Goal: Find specific page/section: Find specific page/section

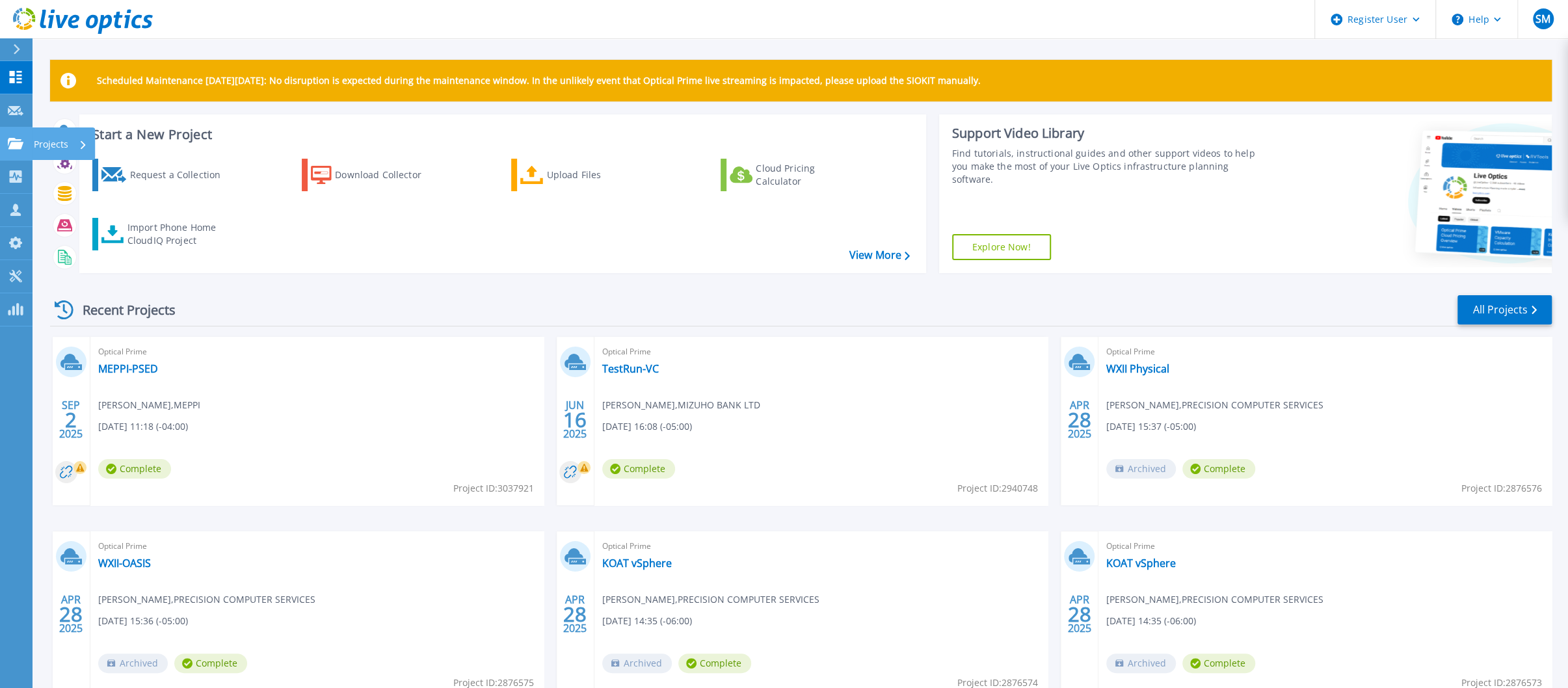
click at [21, 150] on link "Projects Projects" at bounding box center [16, 144] width 32 height 33
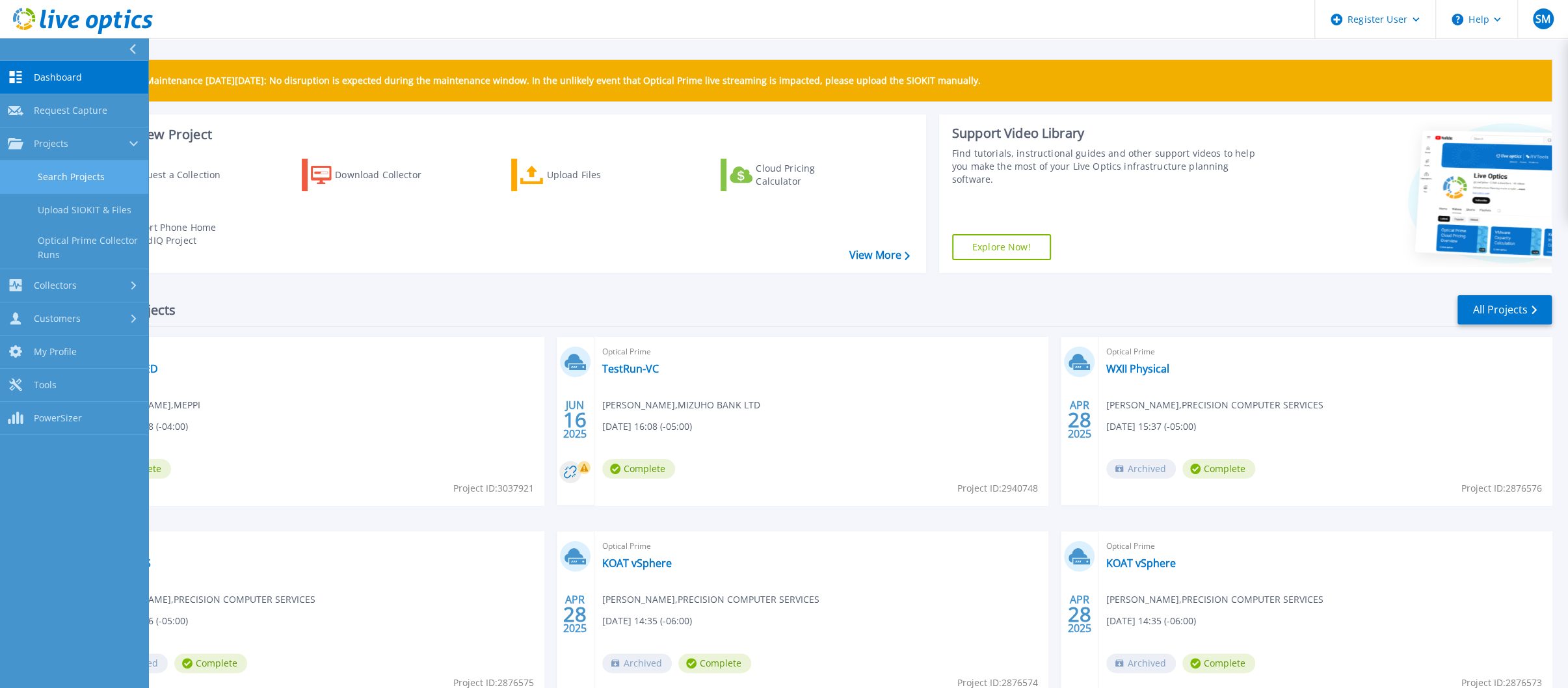
click at [47, 182] on link "Search Projects" at bounding box center [74, 177] width 148 height 33
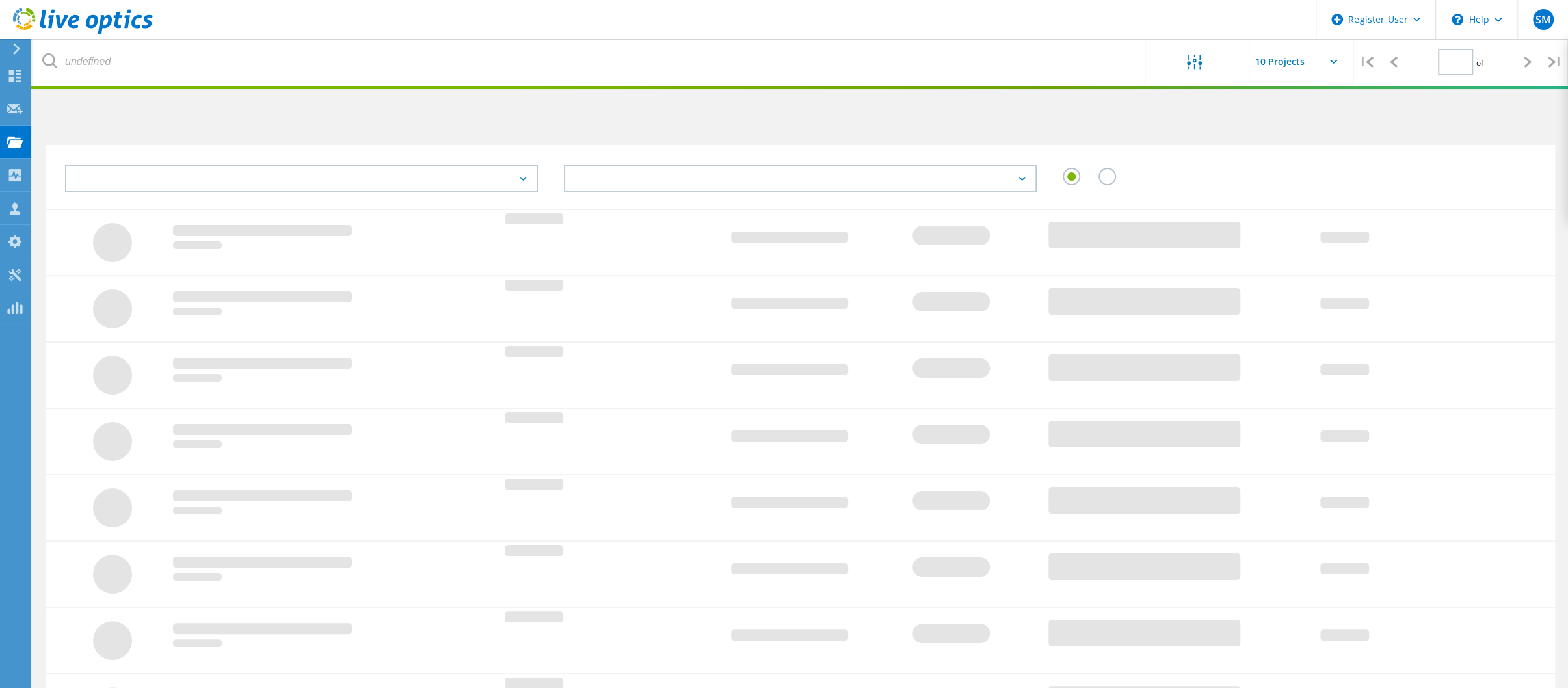
type input "1"
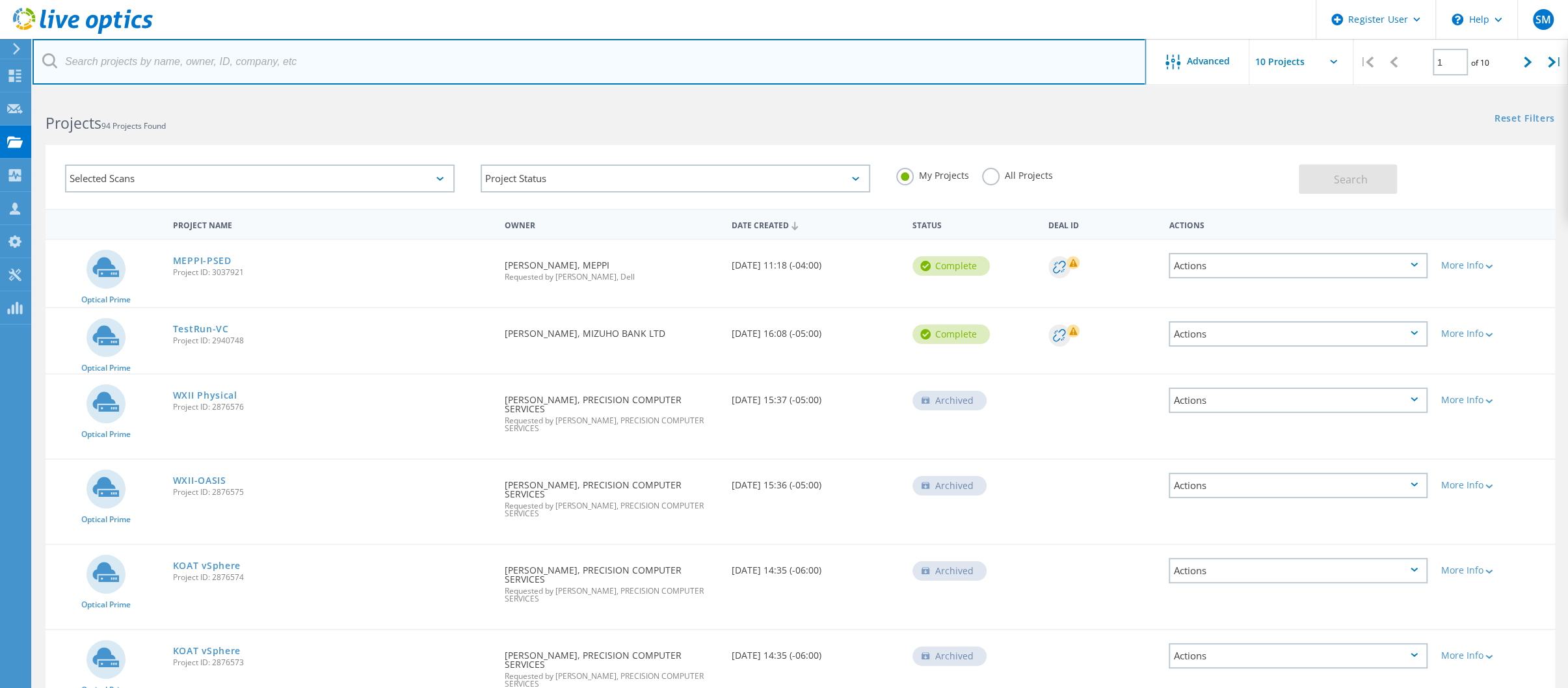
click at [294, 69] on input "text" at bounding box center [589, 62] width 1113 height 45
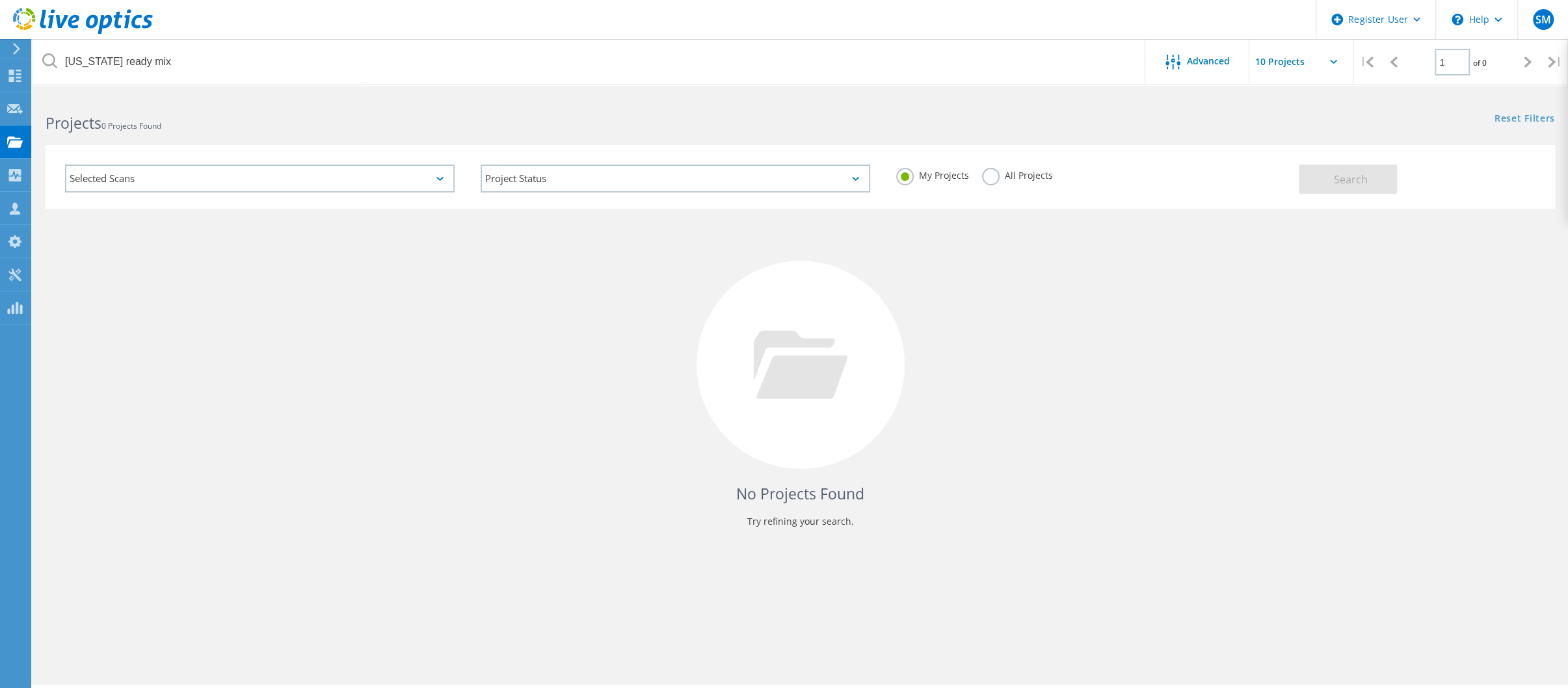
drag, startPoint x: 1049, startPoint y: 155, endPoint x: 1047, endPoint y: 169, distance: 14.1
click at [1049, 162] on div "My Projects All Projects" at bounding box center [1091, 176] width 416 height 48
click at [1026, 185] on div "All Projects" at bounding box center [1017, 177] width 71 height 19
click at [1035, 182] on div "All Projects" at bounding box center [1017, 177] width 71 height 19
click at [1030, 178] on label "All Projects" at bounding box center [1017, 174] width 71 height 12
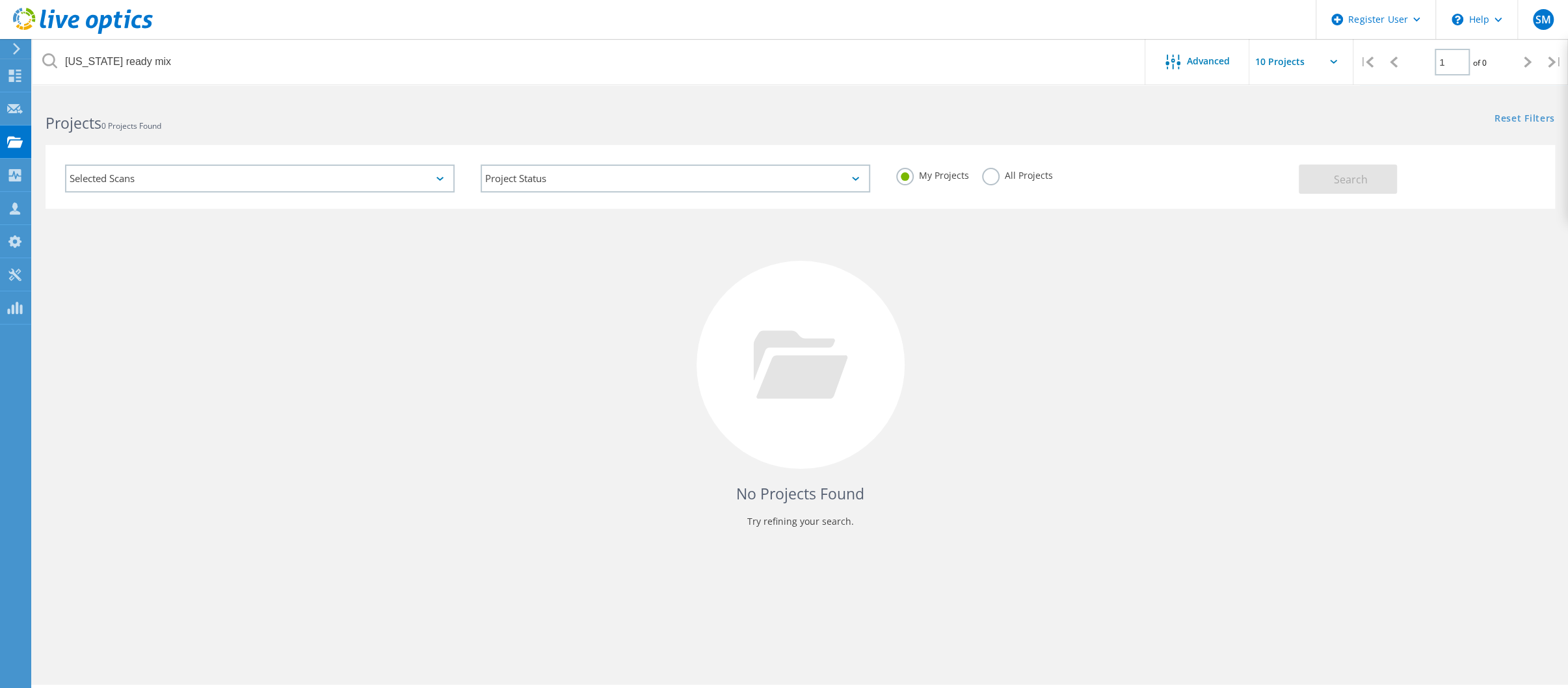
click at [0, 0] on input "All Projects" at bounding box center [0, 0] width 0 height 0
click at [1383, 179] on button "Search" at bounding box center [1348, 179] width 98 height 29
click at [1468, 167] on div "Search" at bounding box center [1423, 173] width 249 height 43
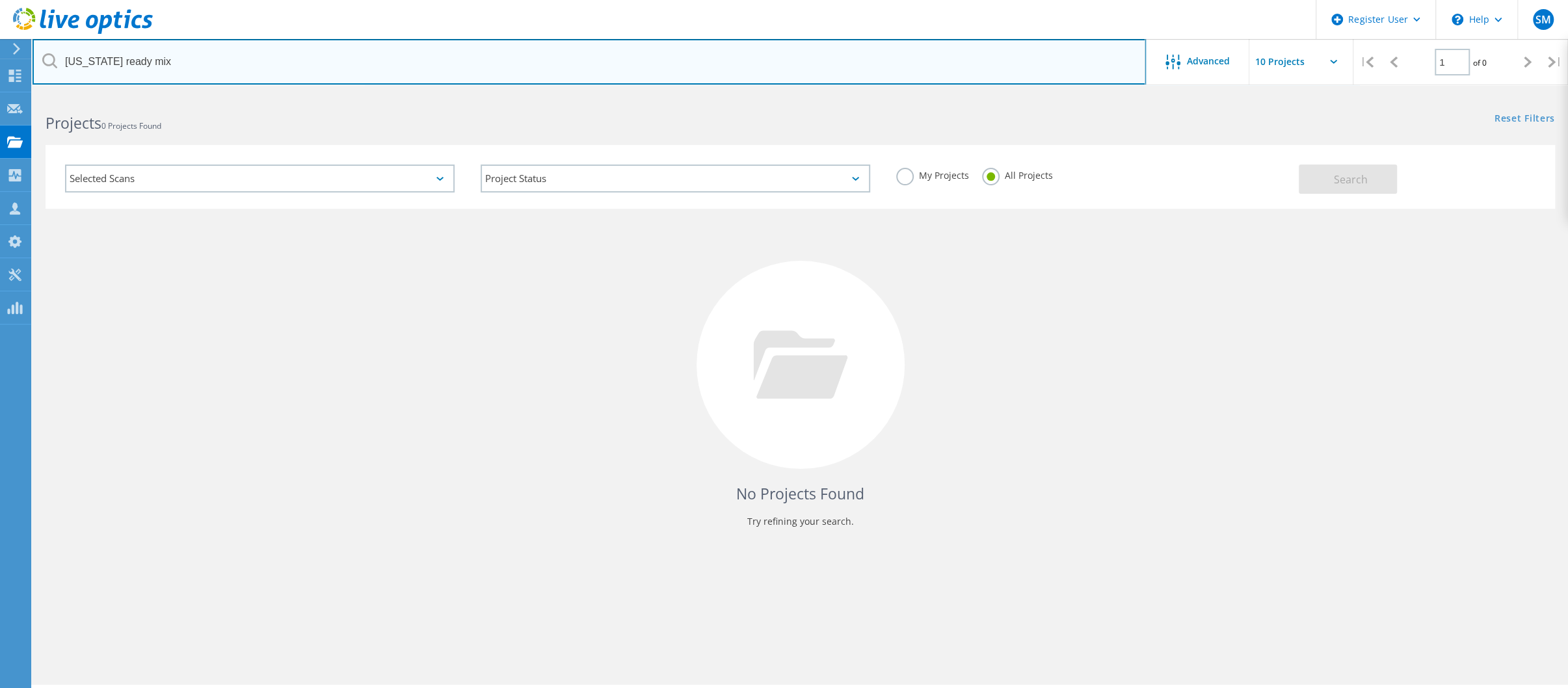
drag, startPoint x: 213, startPoint y: 69, endPoint x: 33, endPoint y: 73, distance: 180.0
click at [33, 73] on input "[US_STATE] ready mix" at bounding box center [589, 62] width 1113 height 45
paste input "Kintsugi Systems"
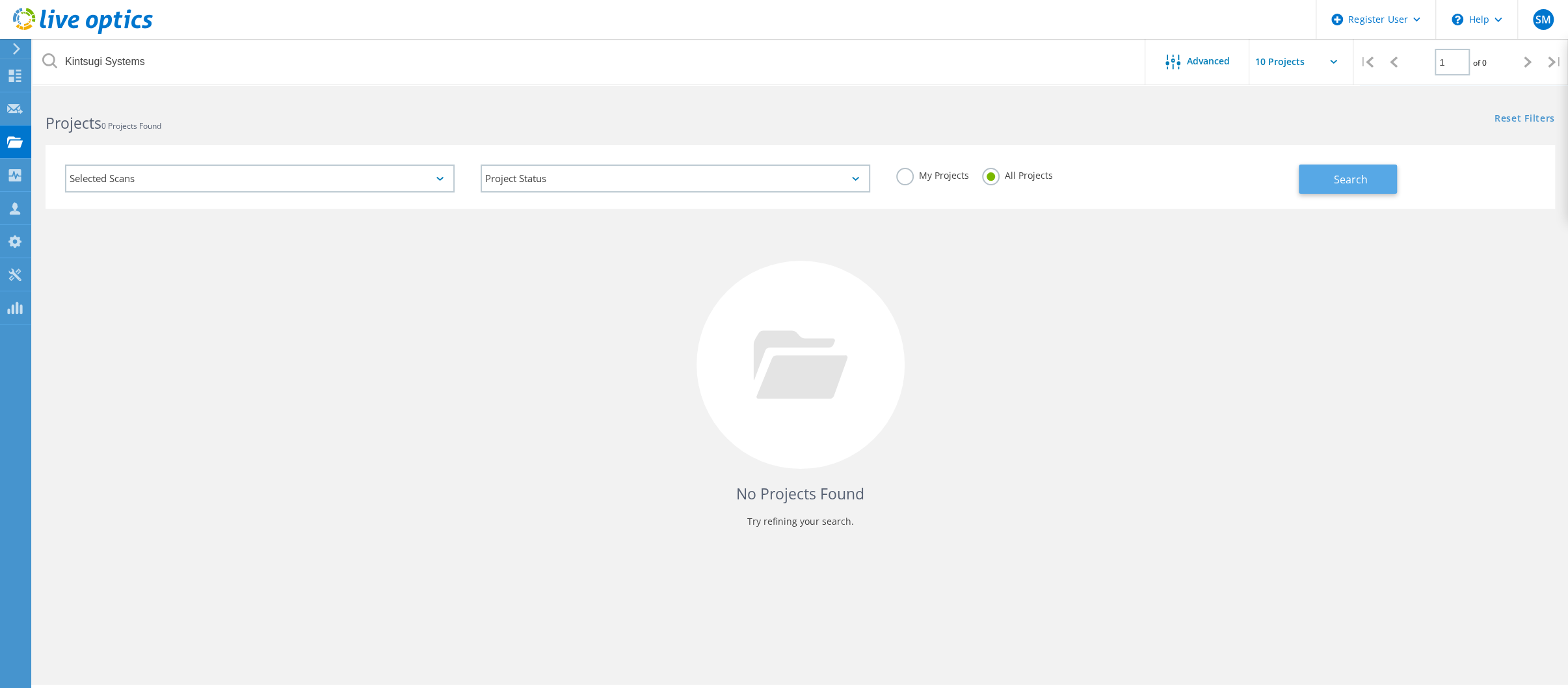
click at [1336, 180] on span "Search" at bounding box center [1350, 179] width 34 height 14
drag, startPoint x: 1119, startPoint y: 399, endPoint x: 711, endPoint y: 289, distance: 422.6
click at [1120, 398] on div "No Projects Found Try refining your search." at bounding box center [800, 377] width 1510 height 336
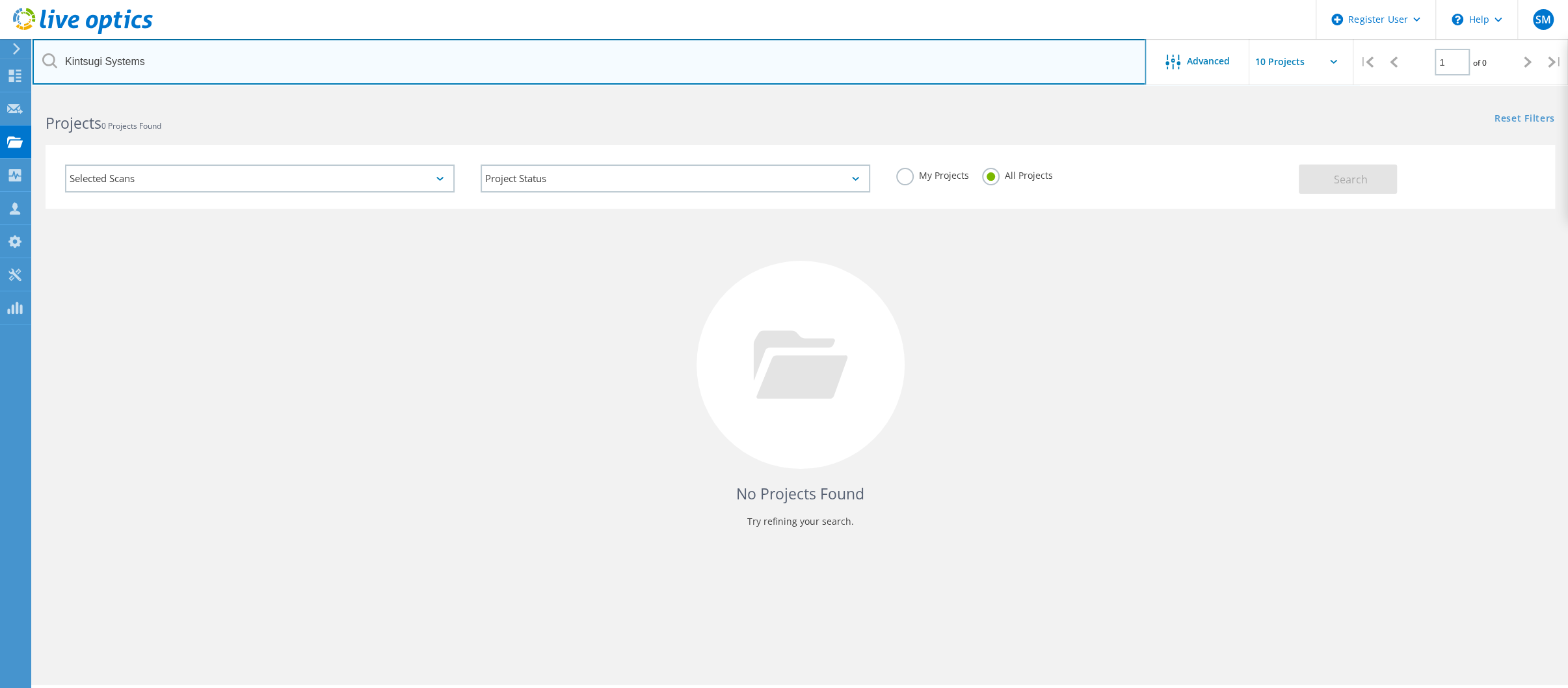
drag, startPoint x: 164, startPoint y: 62, endPoint x: -25, endPoint y: 55, distance: 189.1
click at [0, 55] on html "Register User \n Help Explore Helpful Articles Contact Support SM Dell User [PE…" at bounding box center [784, 361] width 1568 height 724
paste input "[PERSON_NAME]"
type input "[PERSON_NAME]"
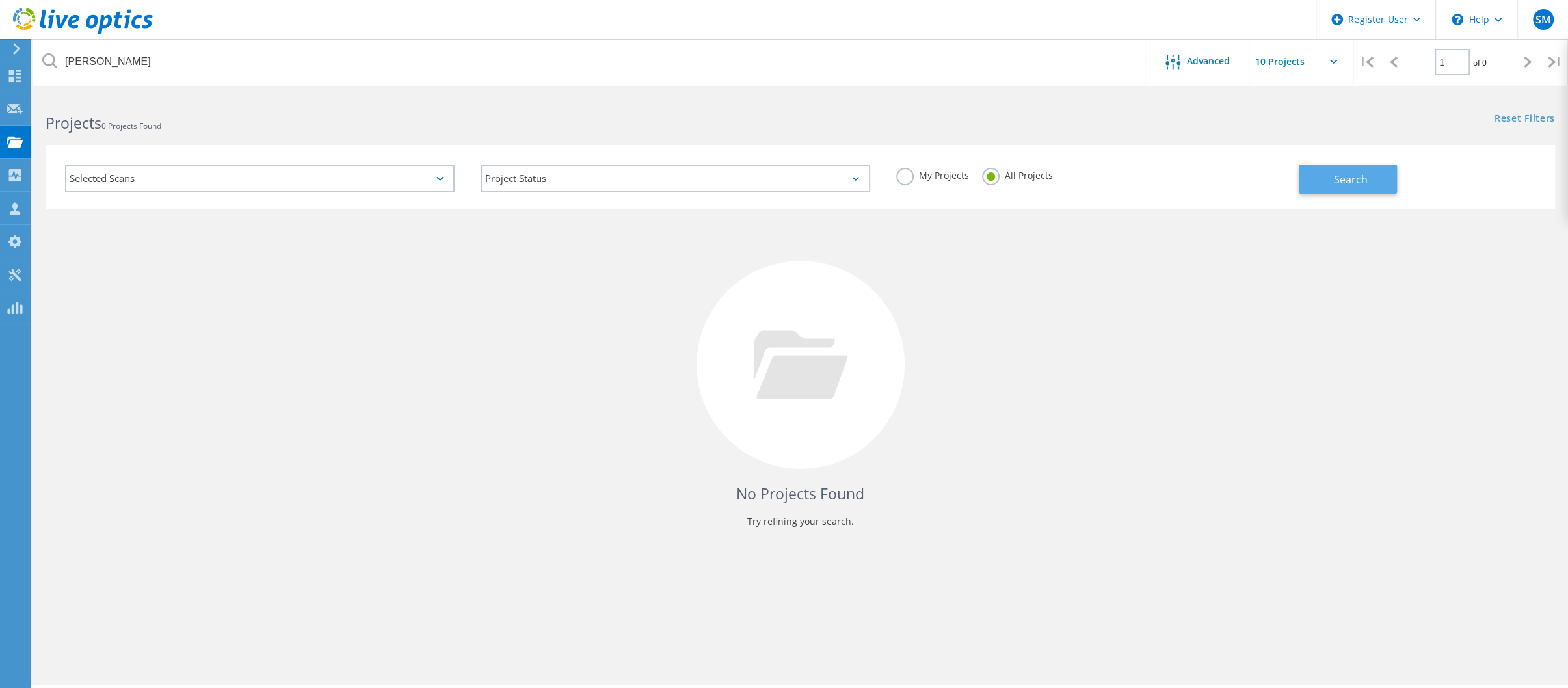
click at [1325, 180] on button "Search" at bounding box center [1348, 179] width 98 height 29
